Goal: Task Accomplishment & Management: Manage account settings

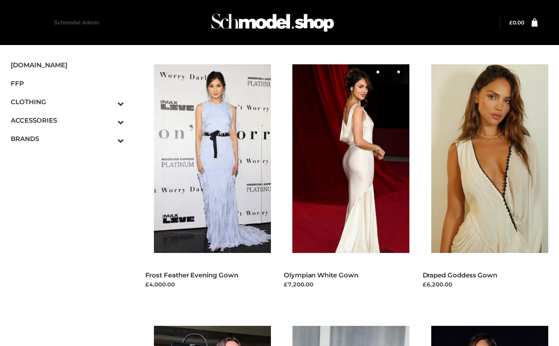
click at [460, 279] on link "Draped Goddess Gown" at bounding box center [460, 275] width 75 height 8
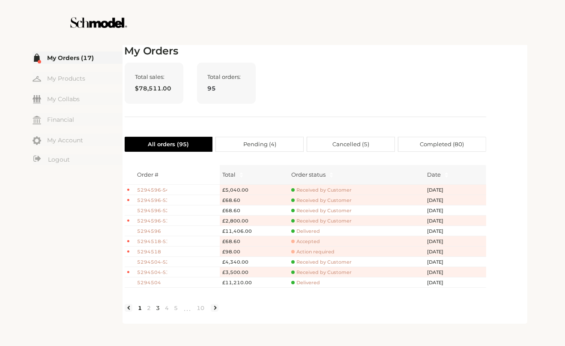
click at [156, 312] on link "3" at bounding box center [158, 308] width 9 height 8
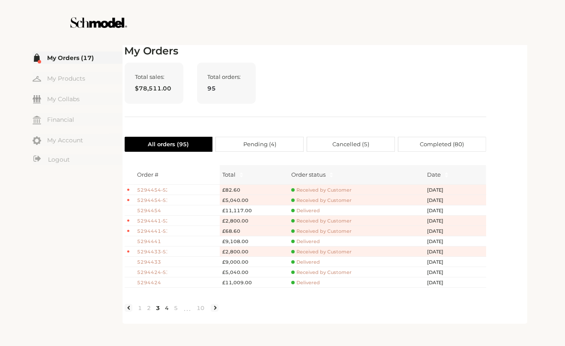
click at [168, 312] on link "4" at bounding box center [167, 308] width 9 height 8
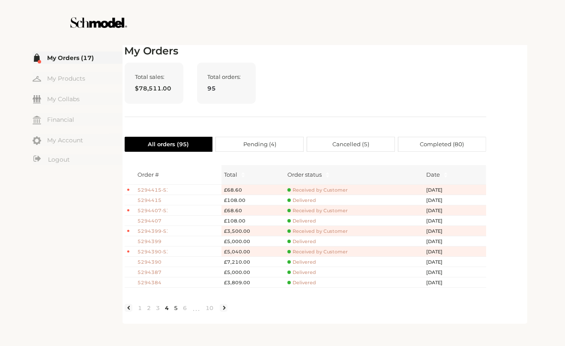
click at [177, 312] on link "5" at bounding box center [176, 308] width 9 height 8
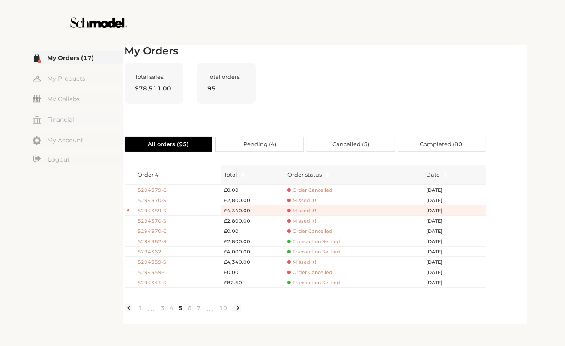
click at [326, 240] on span "Transaction Settled" at bounding box center [314, 241] width 53 height 6
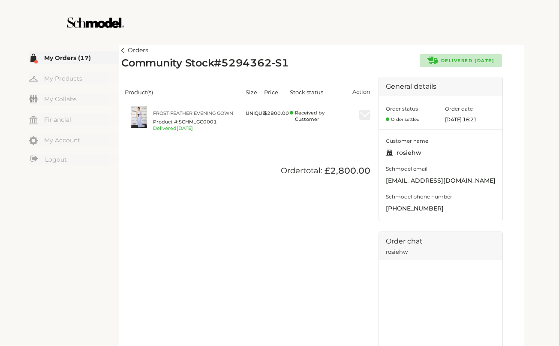
click at [288, 40] on div at bounding box center [280, 22] width 484 height 45
click at [123, 51] on img at bounding box center [122, 50] width 3 height 5
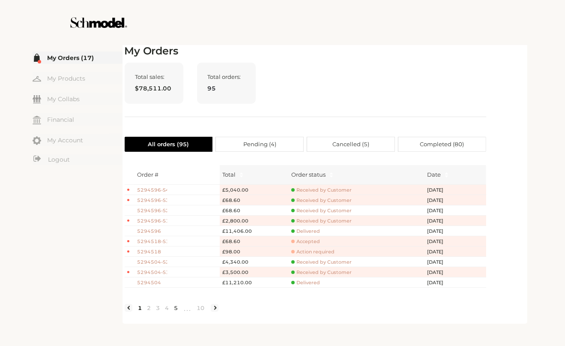
click at [173, 310] on link "5" at bounding box center [176, 308] width 9 height 8
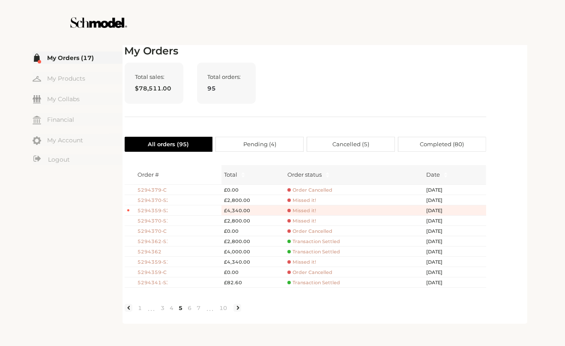
click at [306, 249] on span "Transaction Settled" at bounding box center [314, 252] width 53 height 6
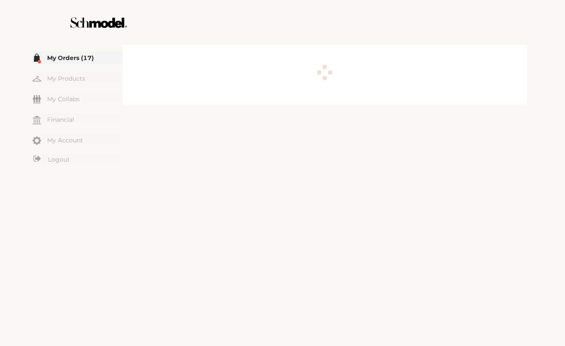
click at [312, 56] on div at bounding box center [325, 73] width 401 height 57
click at [231, 31] on div at bounding box center [283, 22] width 484 height 45
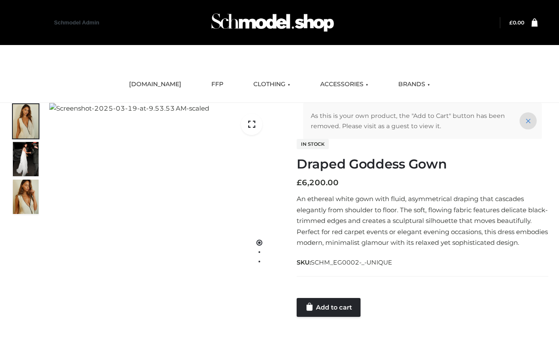
click at [530, 117] on icon at bounding box center [528, 120] width 17 height 17
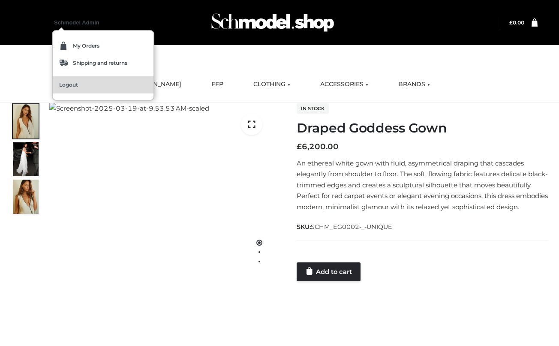
click at [83, 79] on link "Logout" at bounding box center [103, 84] width 101 height 17
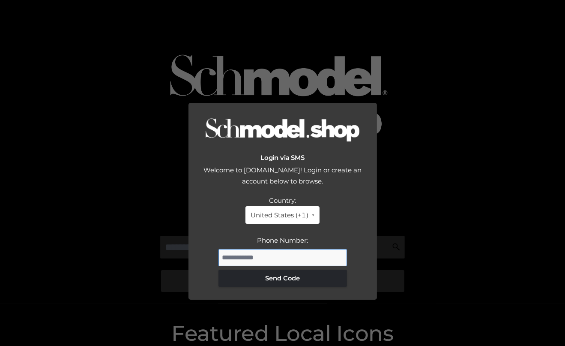
click at [279, 249] on input "Phone Number:" at bounding box center [283, 257] width 129 height 17
type input "**********"
